Goal: Find specific page/section: Find specific page/section

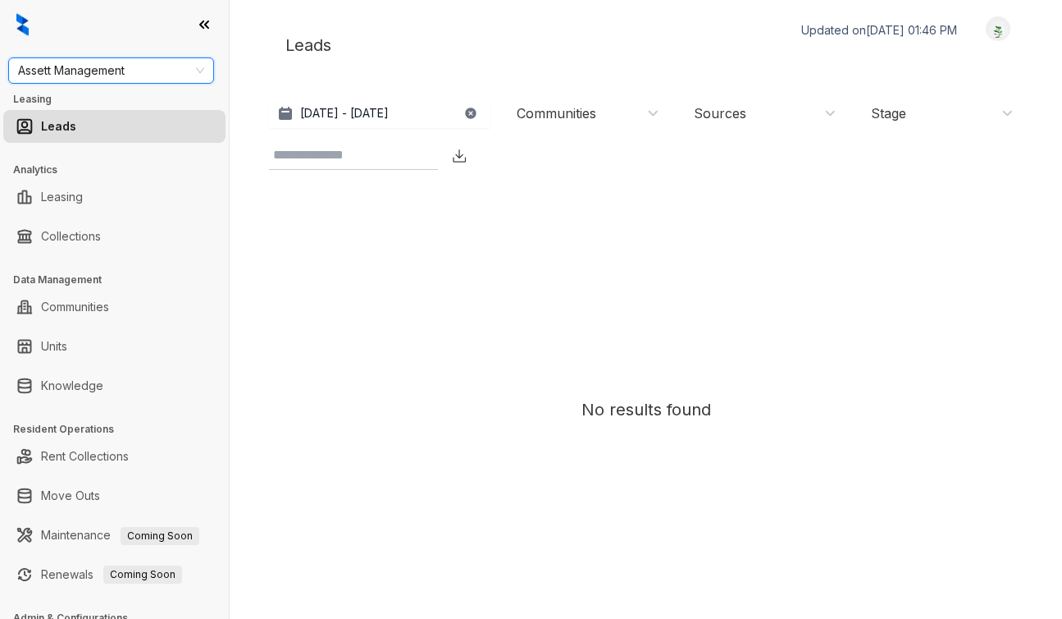
scroll to position [55, 0]
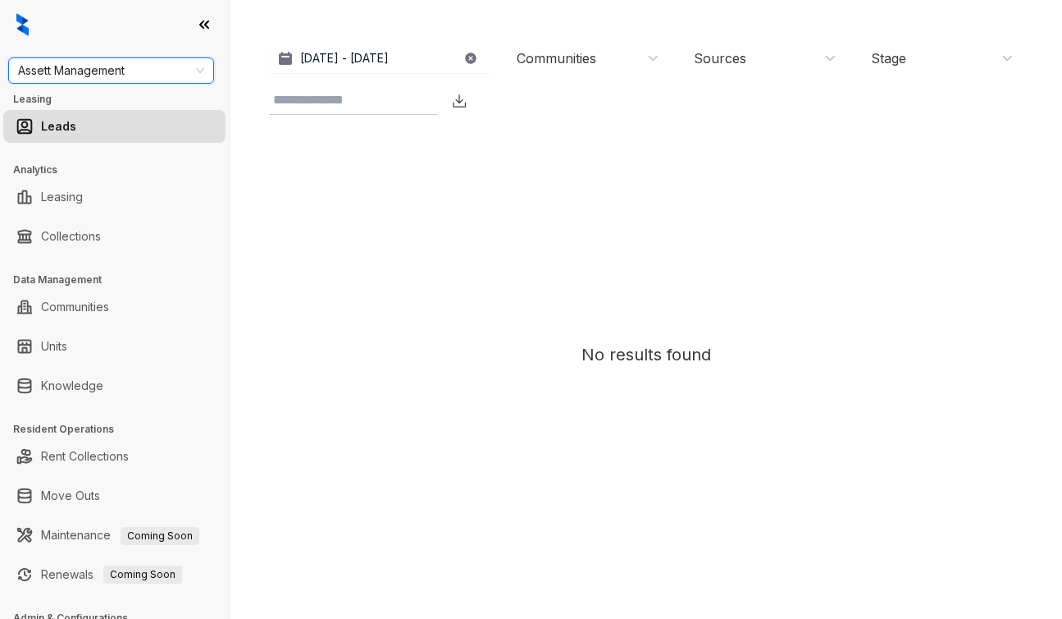
click at [28, 23] on img at bounding box center [22, 24] width 12 height 23
click at [16, 29] on div at bounding box center [114, 24] width 229 height 49
click at [28, 30] on img at bounding box center [22, 24] width 12 height 23
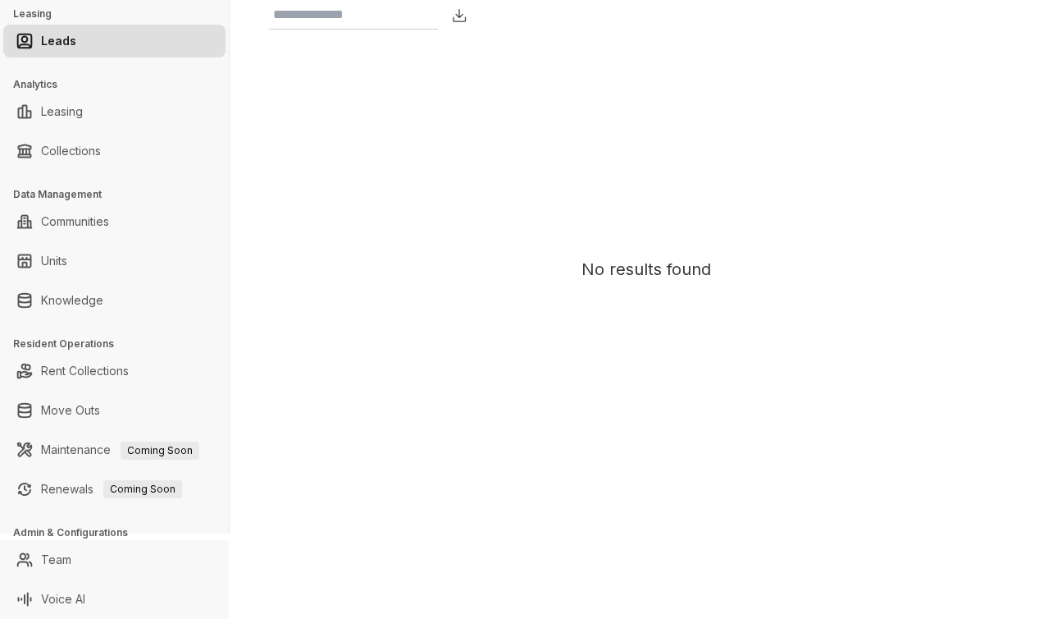
scroll to position [0, 0]
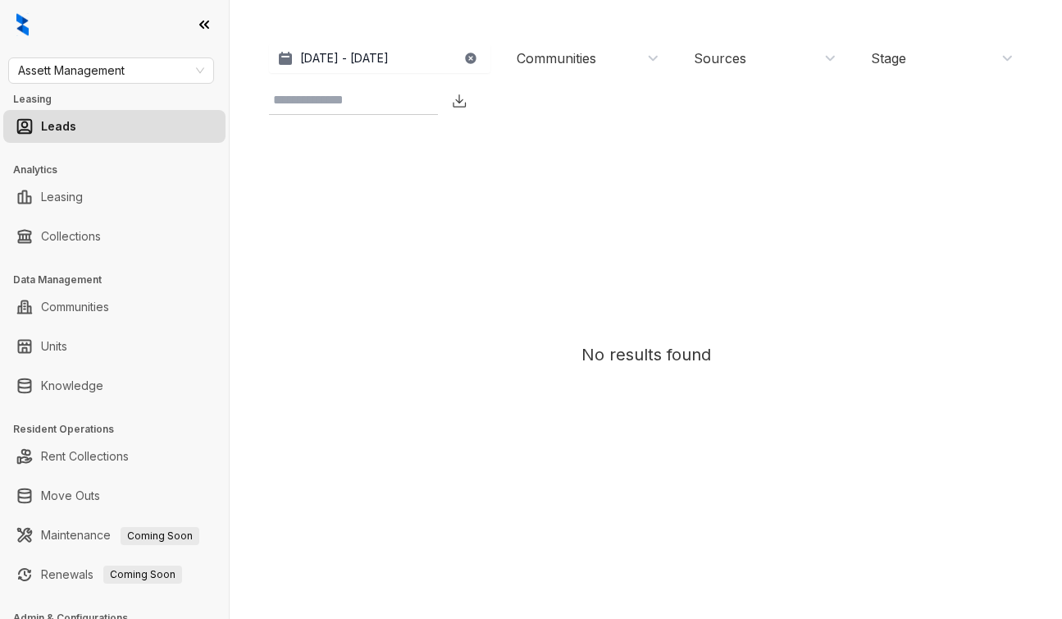
click at [121, 49] on div "Assett Management Leasing Leads Analytics Leasing Collections Data Management C…" at bounding box center [114, 309] width 229 height 619
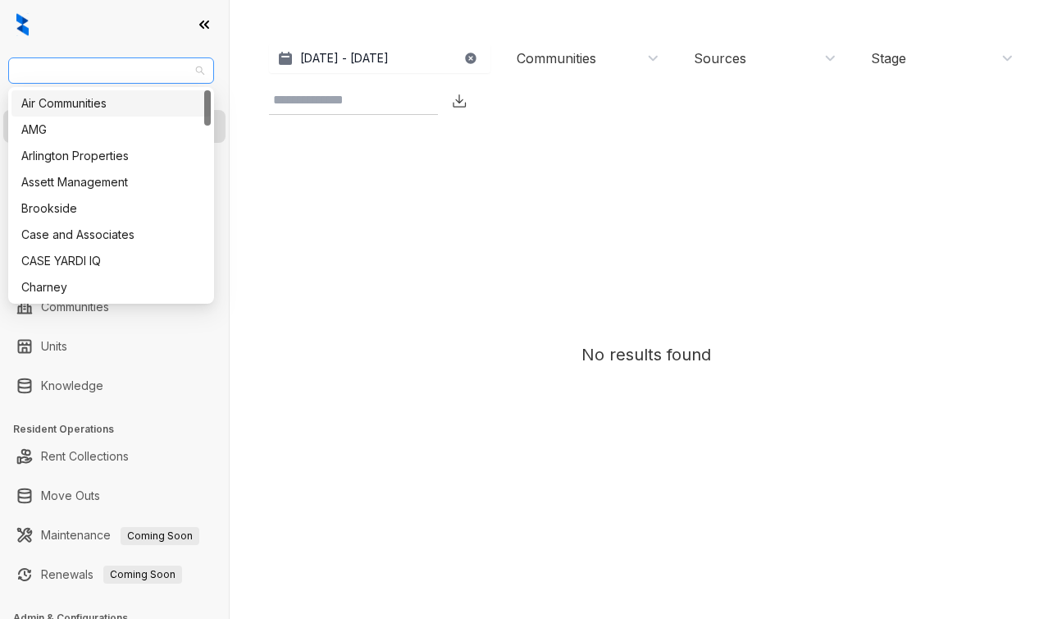
click at [200, 65] on span "Assett Management" at bounding box center [111, 70] width 186 height 25
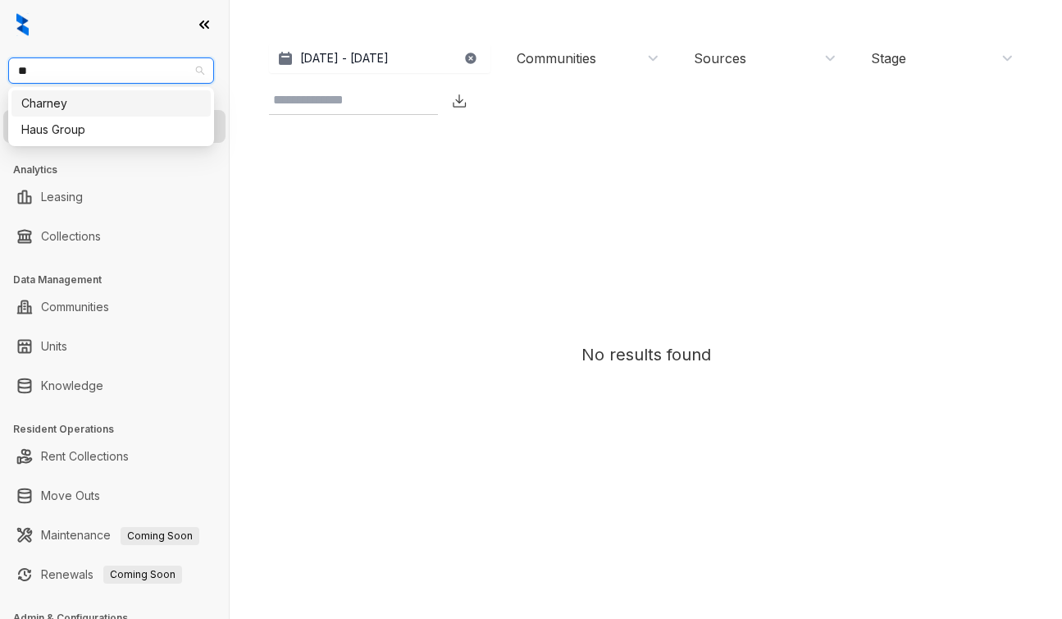
type input "***"
